Goal: Transaction & Acquisition: Subscribe to service/newsletter

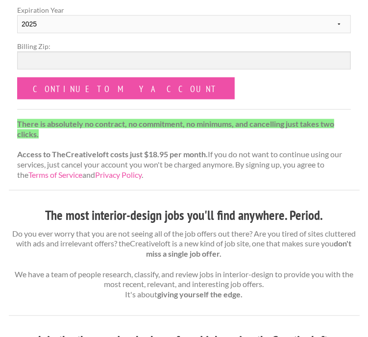
scroll to position [483, 0]
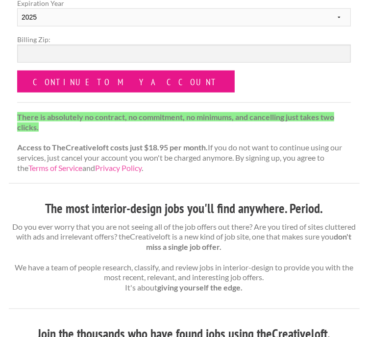
click at [83, 71] on input "Continue to my account" at bounding box center [126, 82] width 218 height 22
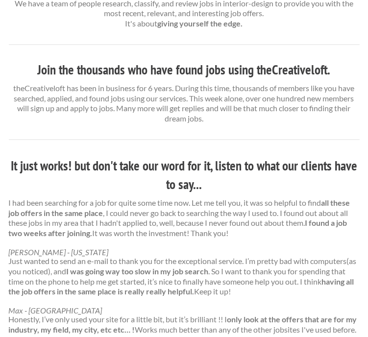
scroll to position [813, 0]
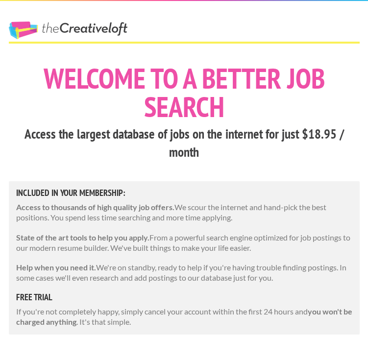
scroll to position [483, 0]
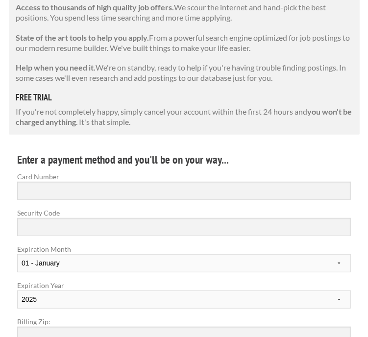
scroll to position [169, 0]
